Goal: Task Accomplishment & Management: Complete application form

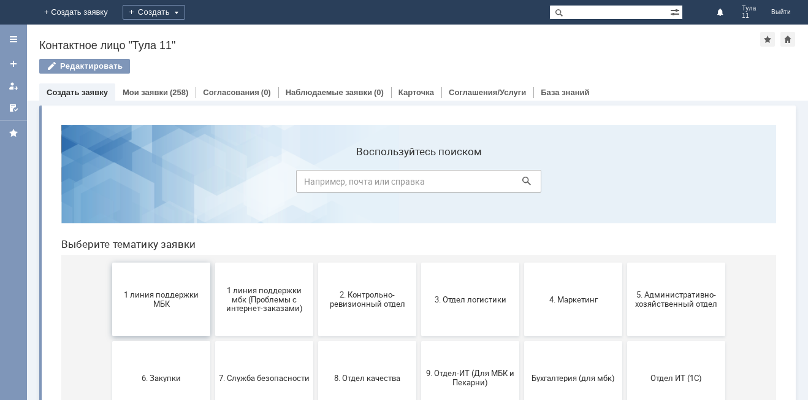
click at [148, 305] on span "1 линия поддержки МБК" at bounding box center [161, 299] width 91 height 18
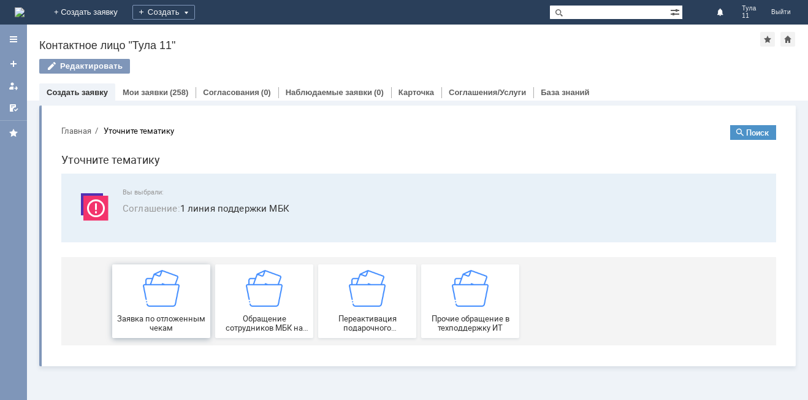
click at [146, 313] on div "Заявка по отложенным чекам" at bounding box center [161, 301] width 91 height 63
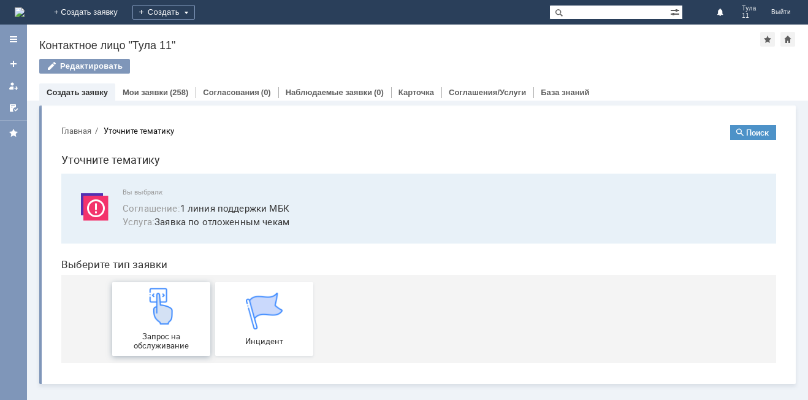
click at [182, 314] on div "Запрос на обслуживание" at bounding box center [161, 318] width 91 height 63
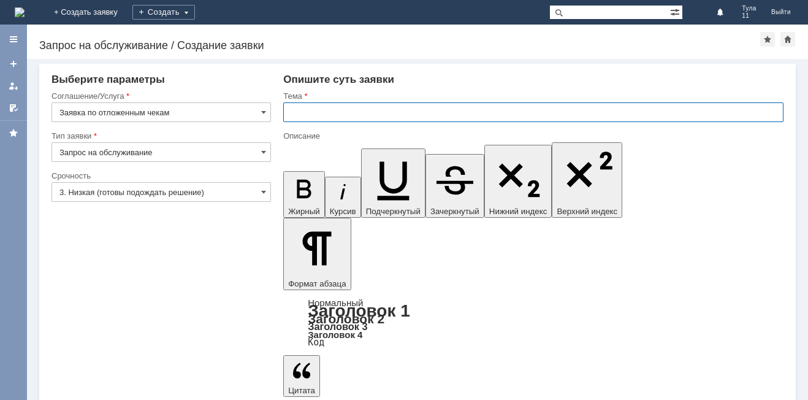
click at [336, 117] on input "text" at bounding box center [533, 112] width 500 height 20
type input "МБК Тула 11, отложенные чеки"
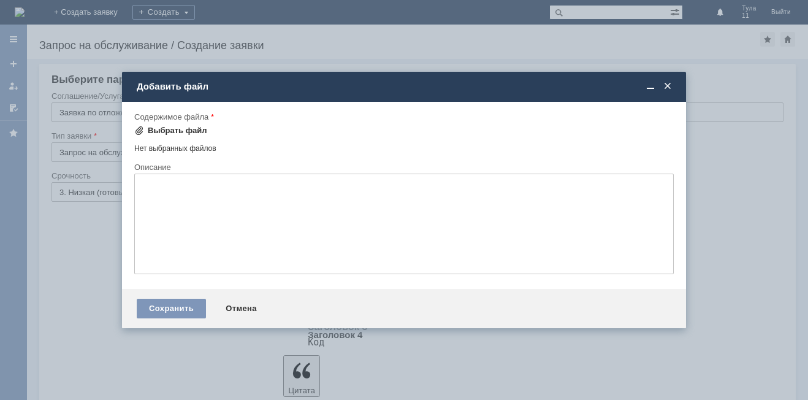
click at [199, 132] on div "Выбрать файл" at bounding box center [177, 131] width 59 height 10
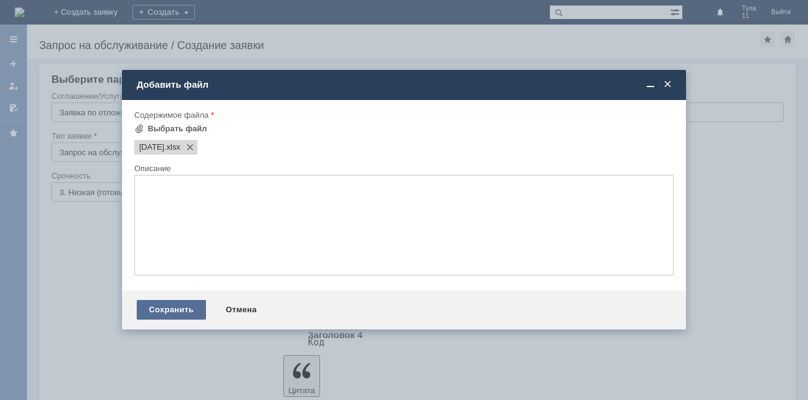
click at [172, 314] on div "Сохранить" at bounding box center [171, 310] width 69 height 20
